Goal: Information Seeking & Learning: Learn about a topic

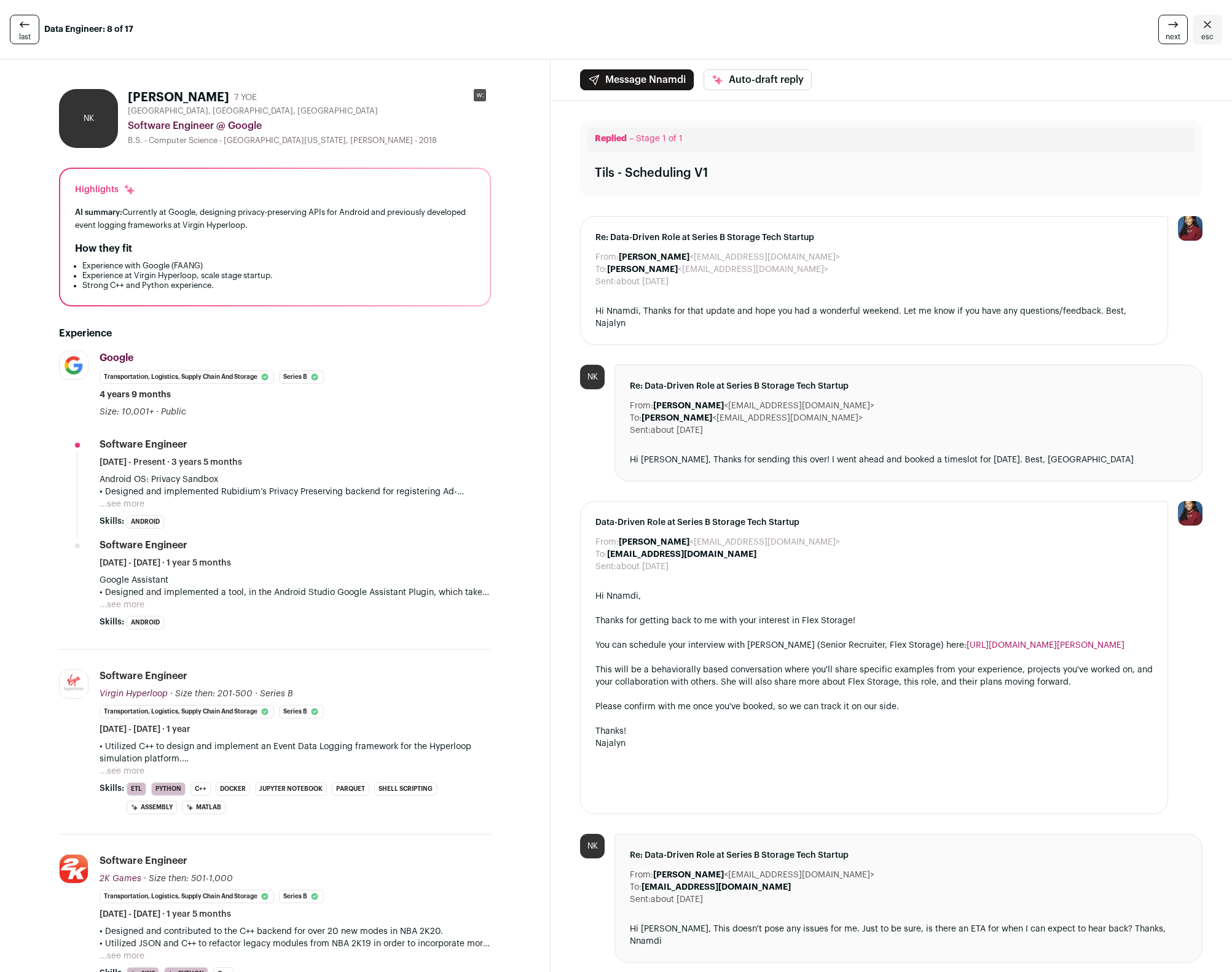
click at [478, 553] on div "Software Engineer February 2021 - June 2022 · 1 year 5 months" at bounding box center [295, 554] width 392 height 30
click at [1193, 30] on link "esc" at bounding box center [1208, 30] width 30 height 30
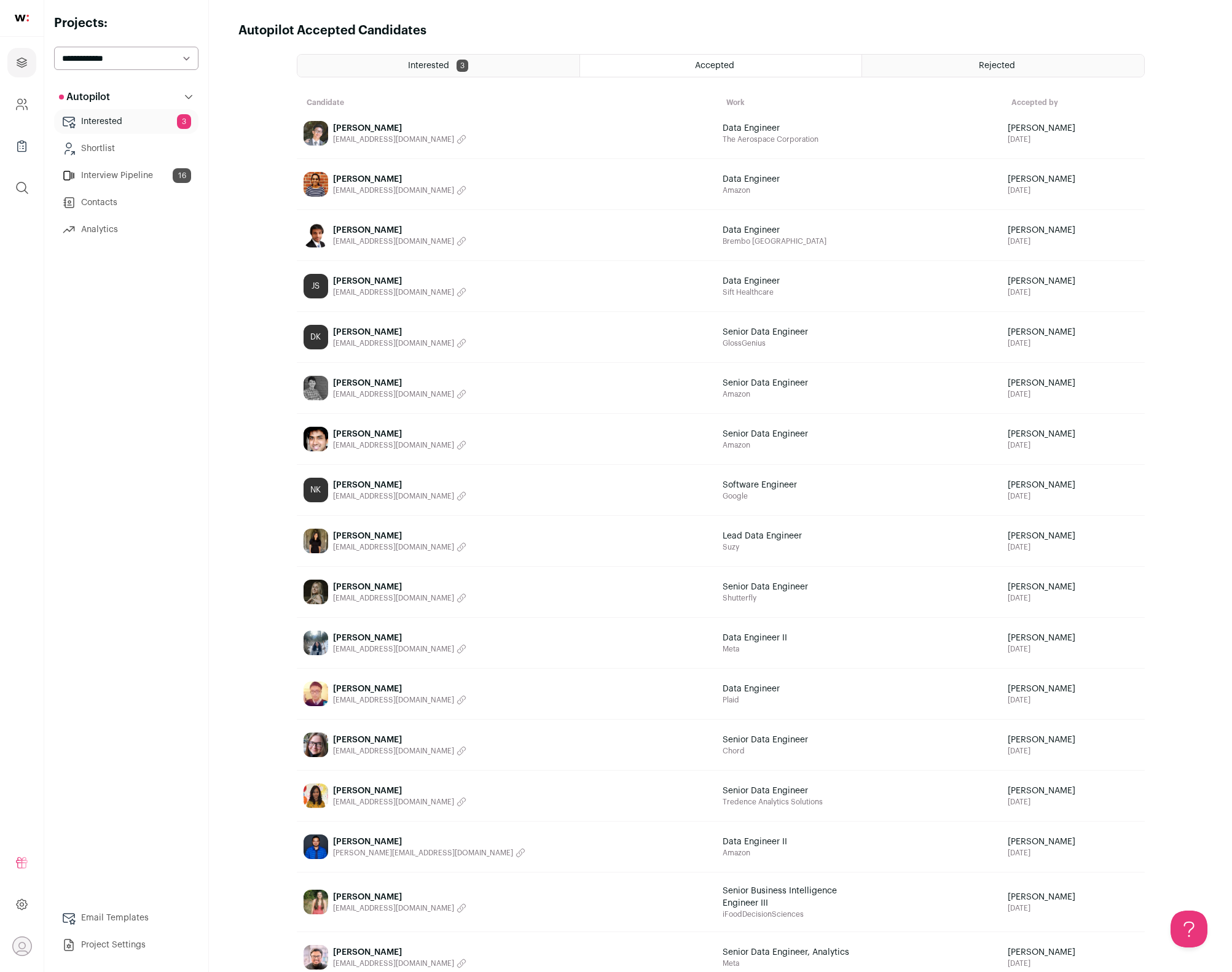
click at [181, 392] on div "Autopilot Autopilot Interested 3 Shortlist Interview Pipeline 16 Contacts Analy…" at bounding box center [126, 522] width 144 height 873
click at [718, 70] on div "Accepted" at bounding box center [721, 65] width 281 height 22
click at [352, 581] on span "Tala Sharif" at bounding box center [400, 588] width 134 height 12
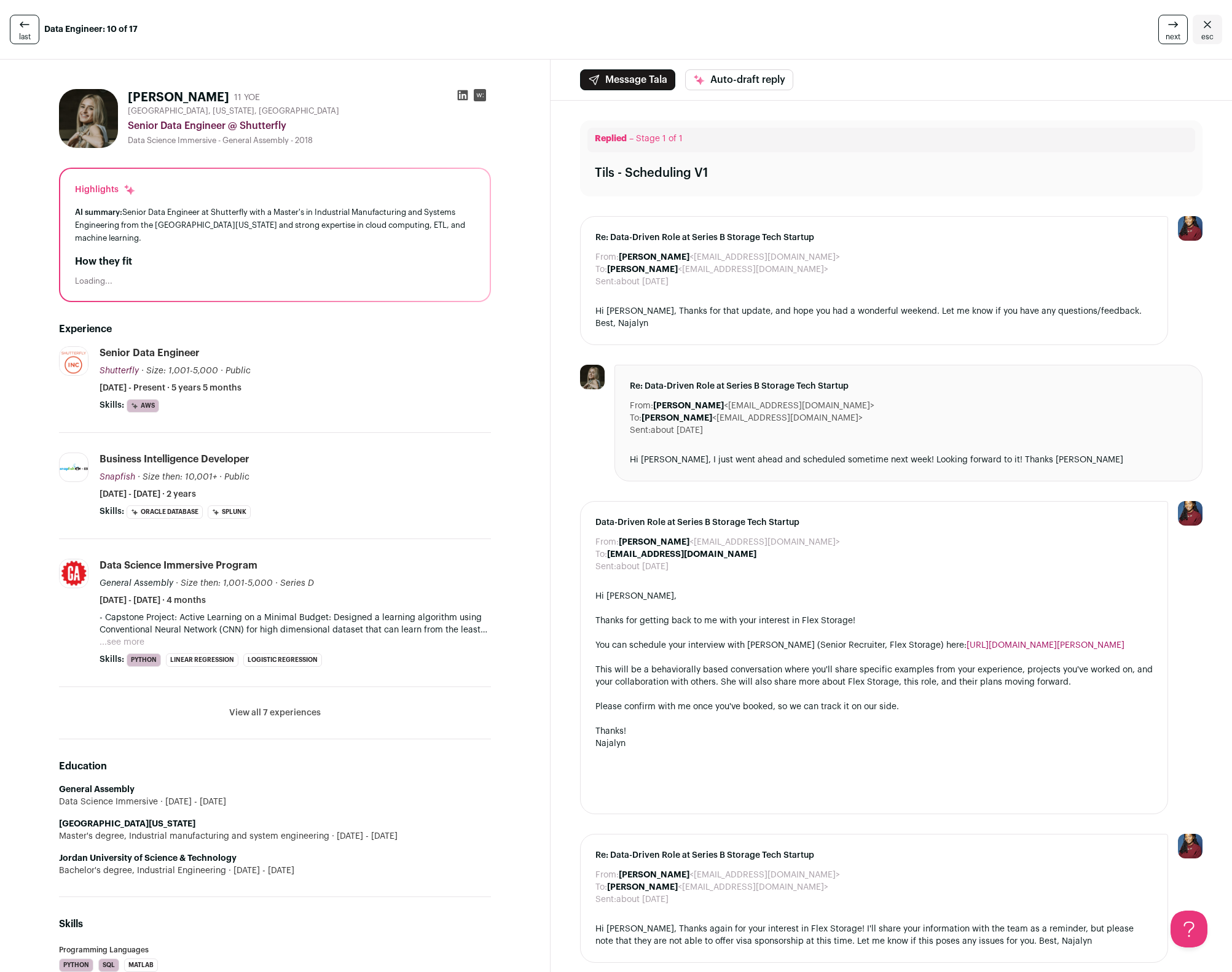
click at [88, 136] on img at bounding box center [89, 119] width 59 height 59
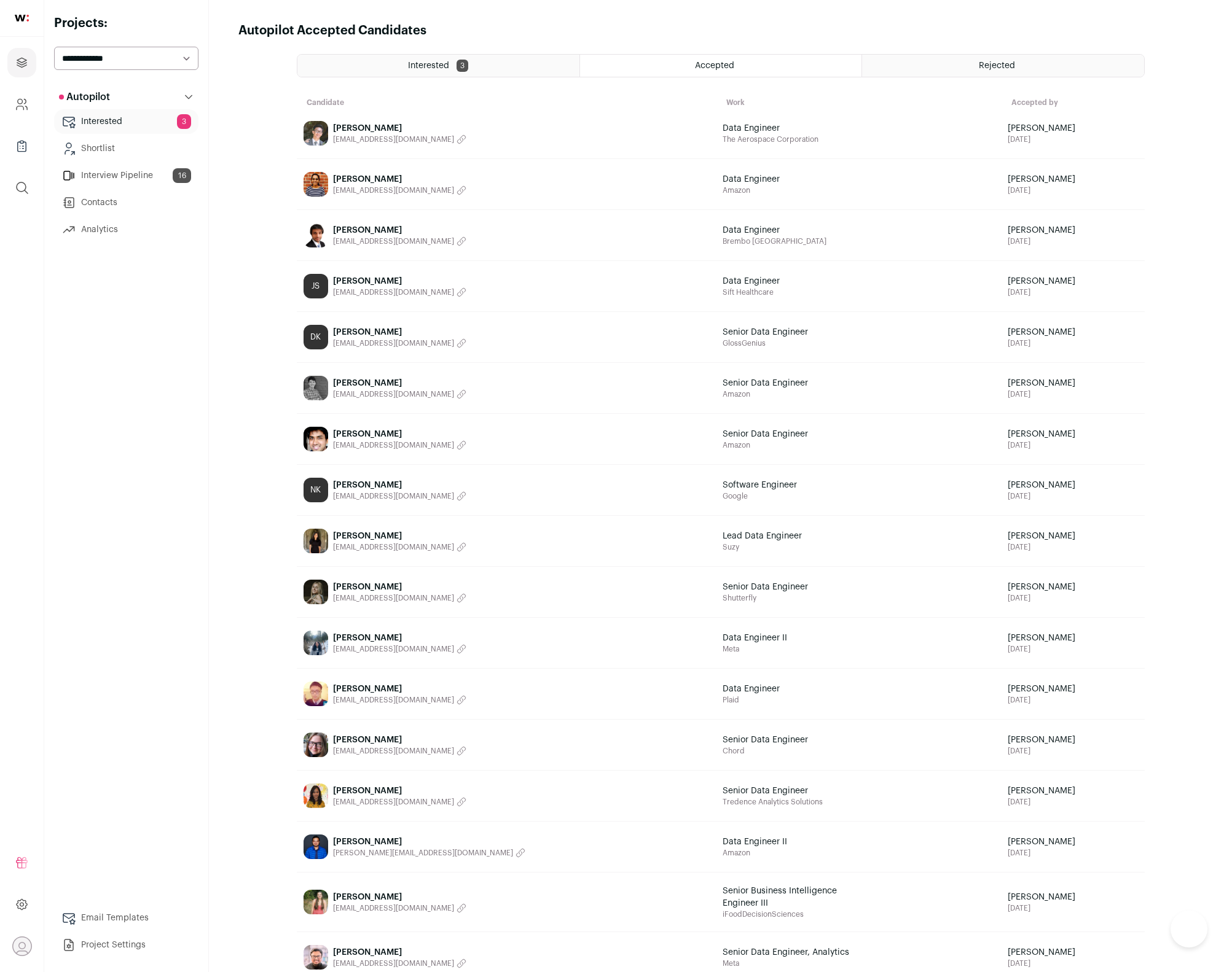
click at [233, 640] on main "Autopilot Accepted Candidates Interested 3 Accepted Rejected Candidate Work Acc…" at bounding box center [721, 502] width 1023 height 1006
